Goal: Task Accomplishment & Management: Complete application form

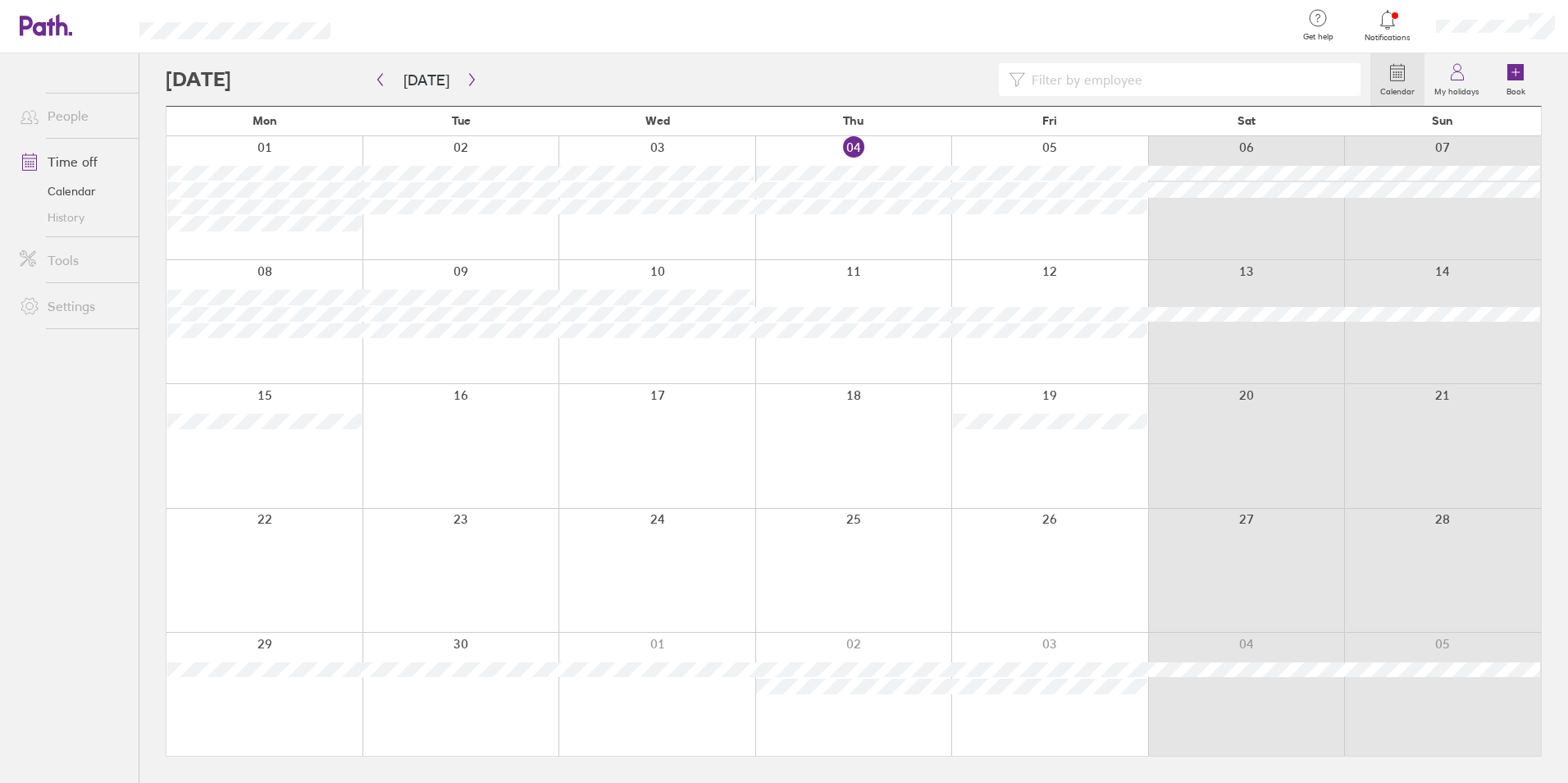
click at [269, 351] on div at bounding box center [265, 322] width 196 height 123
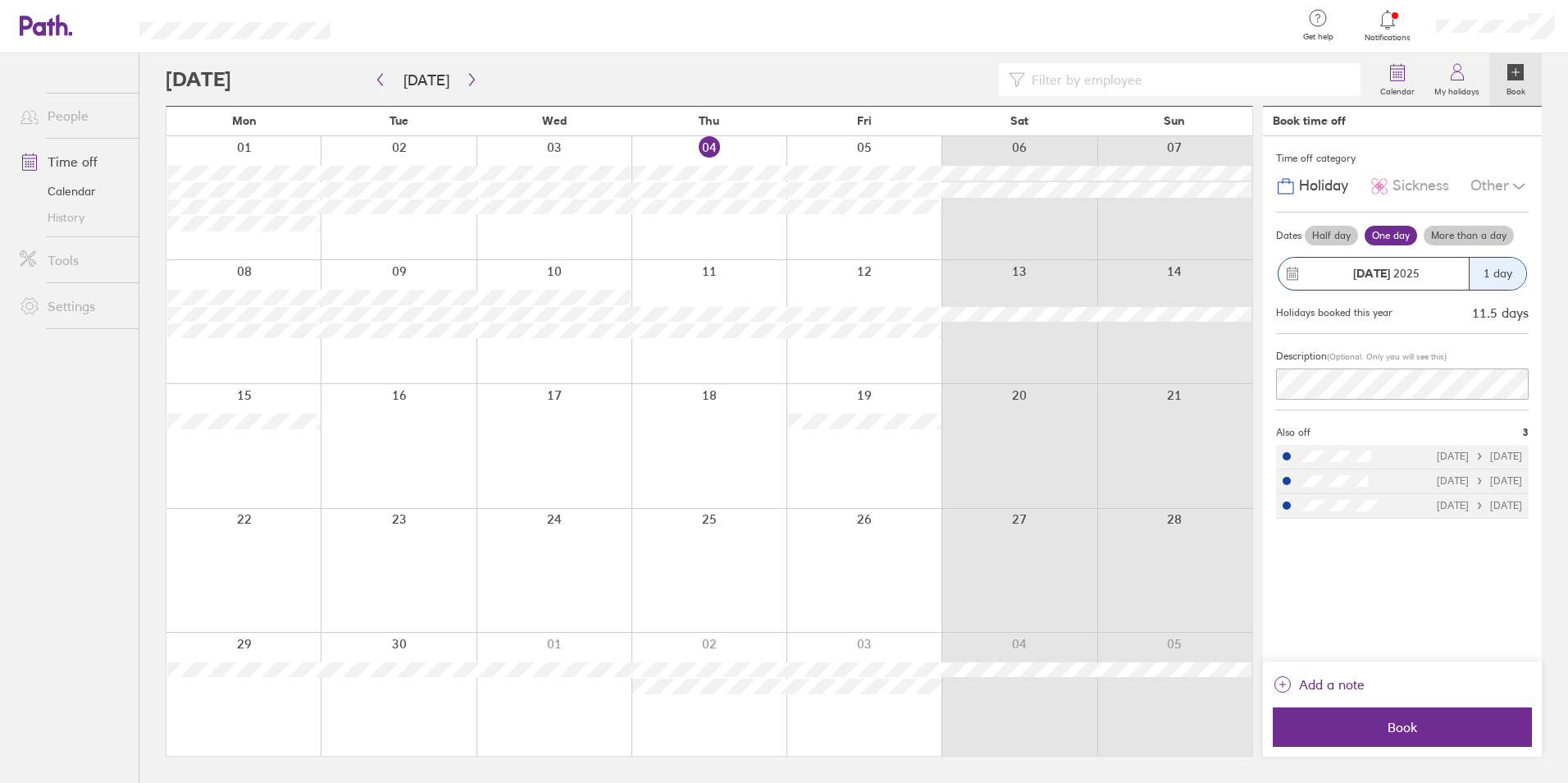
click at [1389, 233] on label "One day" at bounding box center [1391, 235] width 52 height 20
click at [0, 0] on input "One day" at bounding box center [0, 0] width 0 height 0
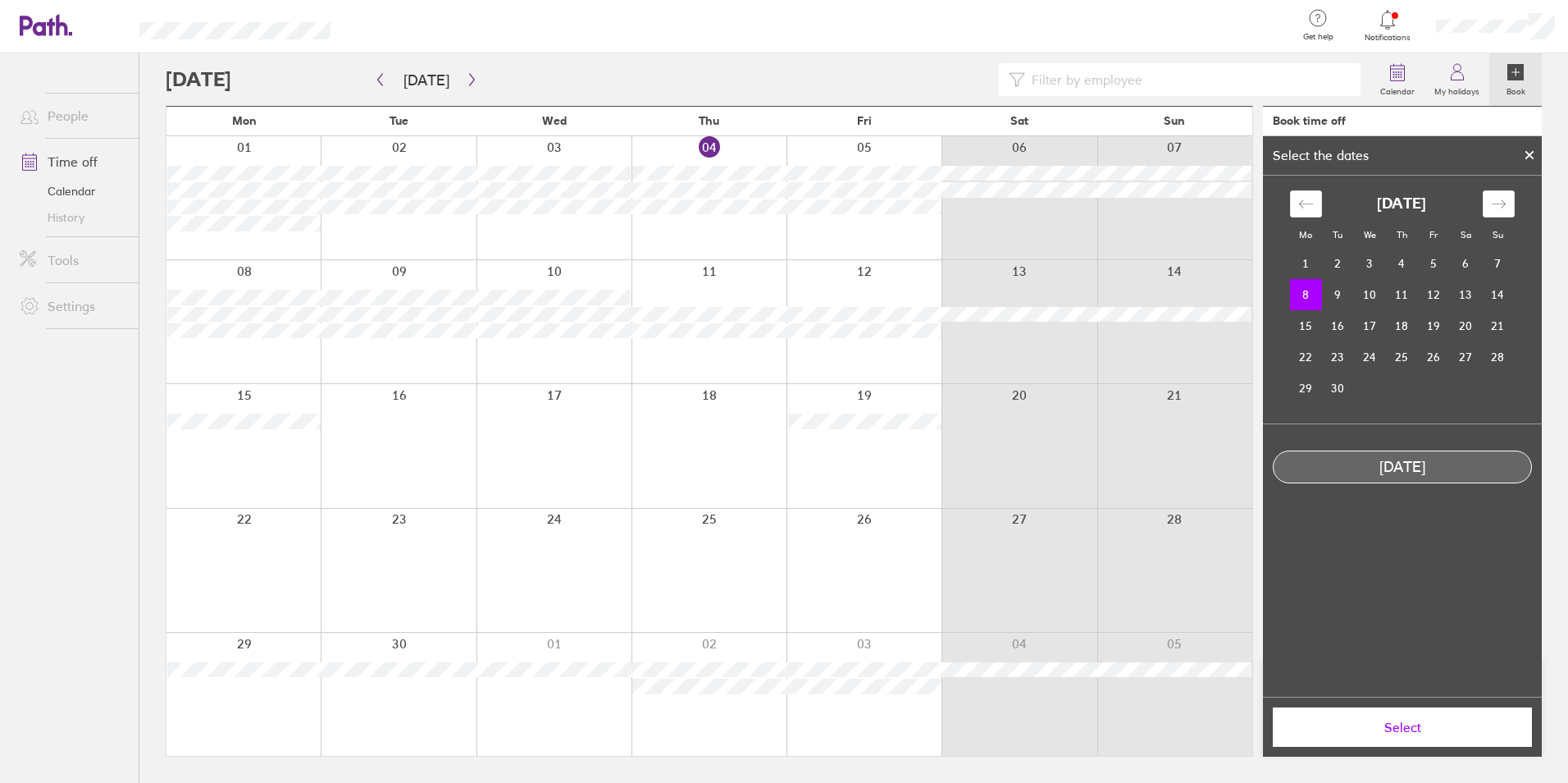
click at [1302, 295] on td "8" at bounding box center [1306, 294] width 32 height 31
click at [1439, 735] on button "Select" at bounding box center [1402, 727] width 259 height 39
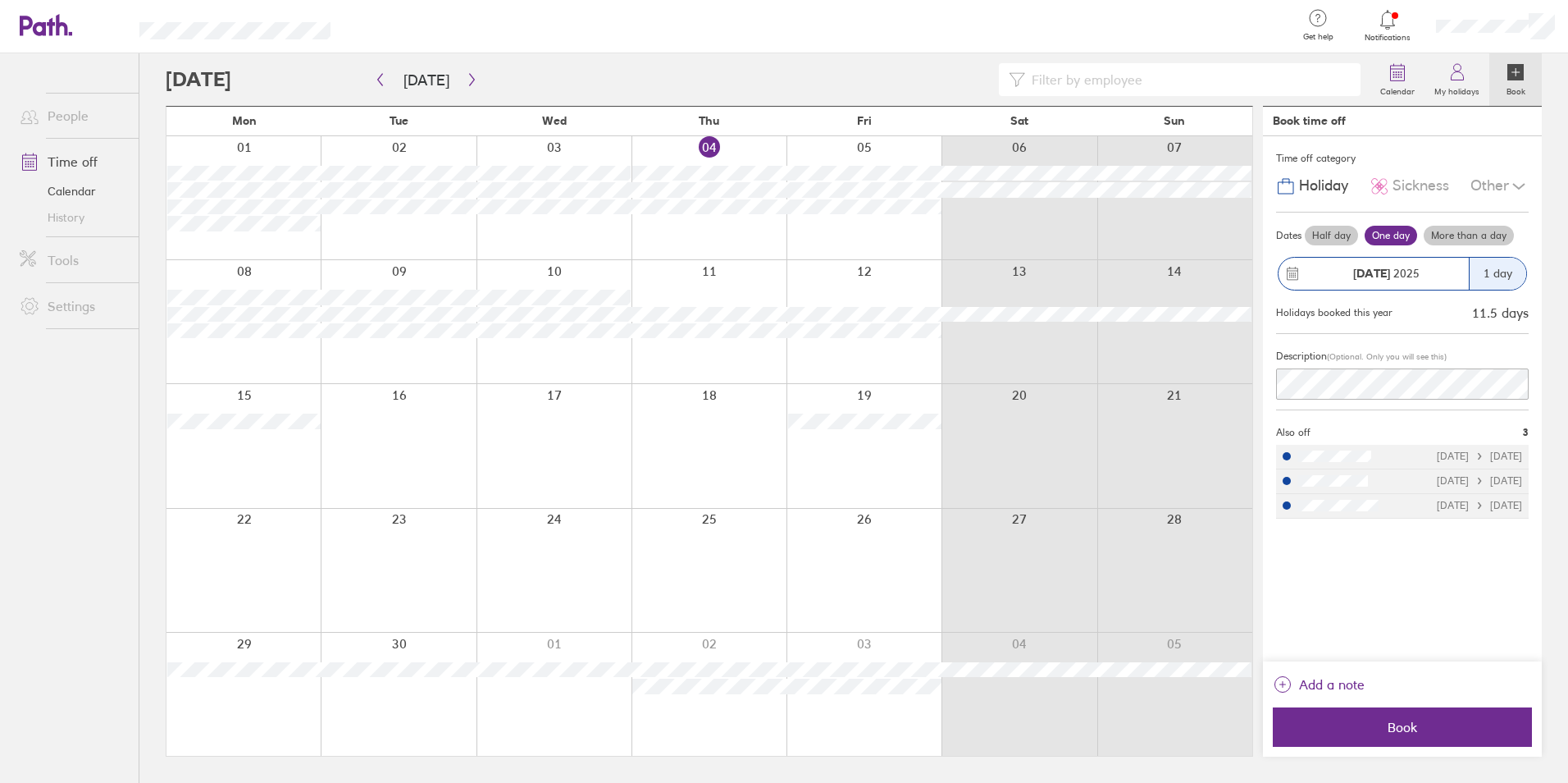
click at [1439, 735] on button "Book" at bounding box center [1402, 727] width 259 height 39
